Goal: Use online tool/utility: Utilize a website feature to perform a specific function

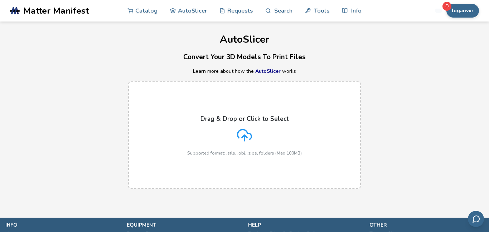
click at [229, 120] on p "Drag & Drop or Click to Select" at bounding box center [245, 118] width 88 height 7
click at [0, 0] on input "Drag & Drop or Click to Select Supported format: .stls, .obj, .zips, folders (M…" at bounding box center [0, 0] width 0 height 0
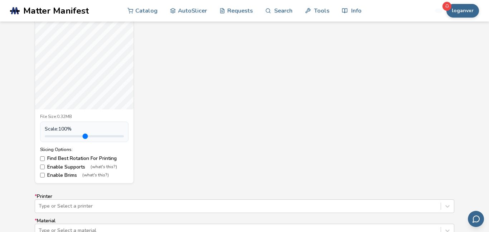
scroll to position [297, 0]
click at [61, 158] on label "Find Best Rotation For Printing" at bounding box center [84, 159] width 88 height 6
click at [62, 168] on label "Enable Supports (what's this?)" at bounding box center [84, 167] width 88 height 6
click at [67, 176] on label "Enable Brims (what's this?)" at bounding box center [84, 176] width 88 height 6
click at [72, 174] on label "Enable Brims (what's this?)" at bounding box center [84, 176] width 88 height 6
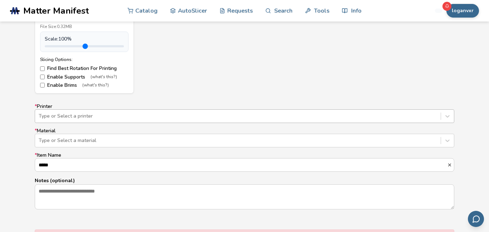
click at [84, 116] on div "Type or Select a printer" at bounding box center [238, 116] width 406 height 10
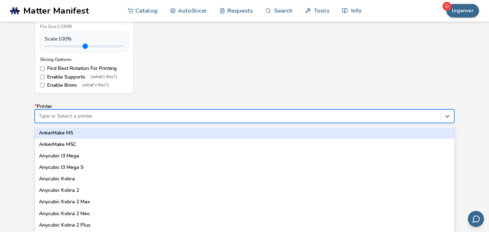
scroll to position [392, 0]
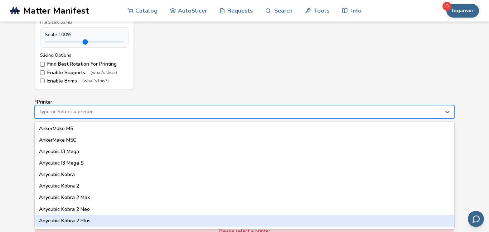
click at [92, 219] on div "Anycubic Kobra 2 Plus" at bounding box center [245, 220] width 420 height 11
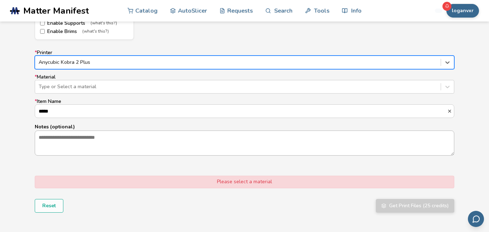
scroll to position [443, 0]
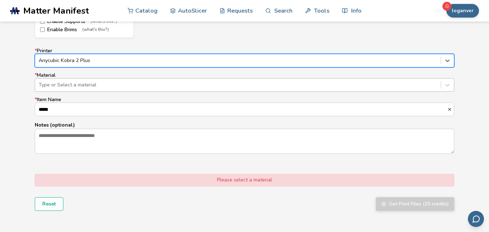
click at [93, 83] on div at bounding box center [238, 84] width 399 height 7
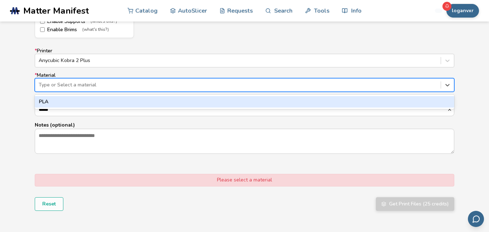
click at [94, 102] on div "PLA" at bounding box center [245, 101] width 420 height 11
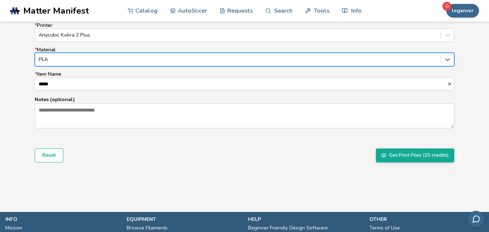
scroll to position [469, 0]
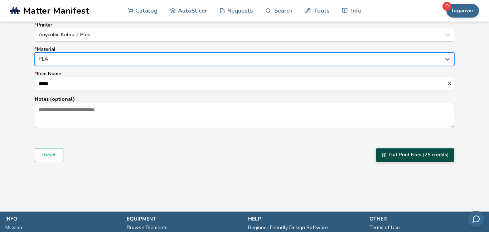
click at [421, 159] on button "Get Print Files (25 credits)" at bounding box center [415, 155] width 78 height 14
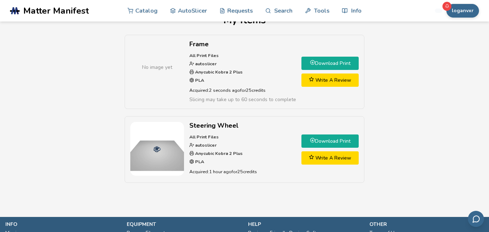
scroll to position [17, 0]
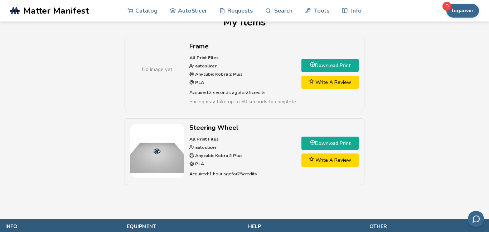
click at [327, 69] on link "Download Print" at bounding box center [330, 65] width 57 height 13
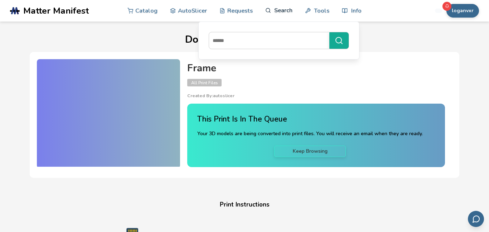
scroll to position [3, 0]
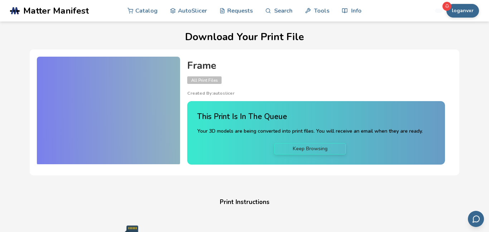
click at [273, 81] on div "Frame All Print Files Created By: autoslicer" at bounding box center [316, 78] width 258 height 36
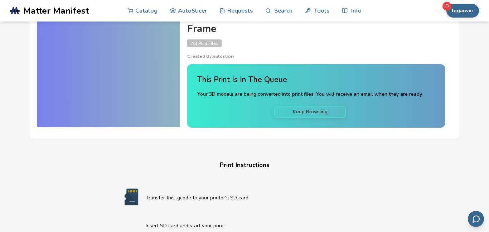
scroll to position [51, 0]
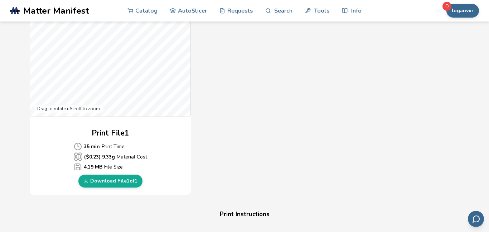
scroll to position [249, 0]
click at [93, 184] on link "Download File 1 of 1" at bounding box center [110, 180] width 64 height 13
